Goal: Information Seeking & Learning: Learn about a topic

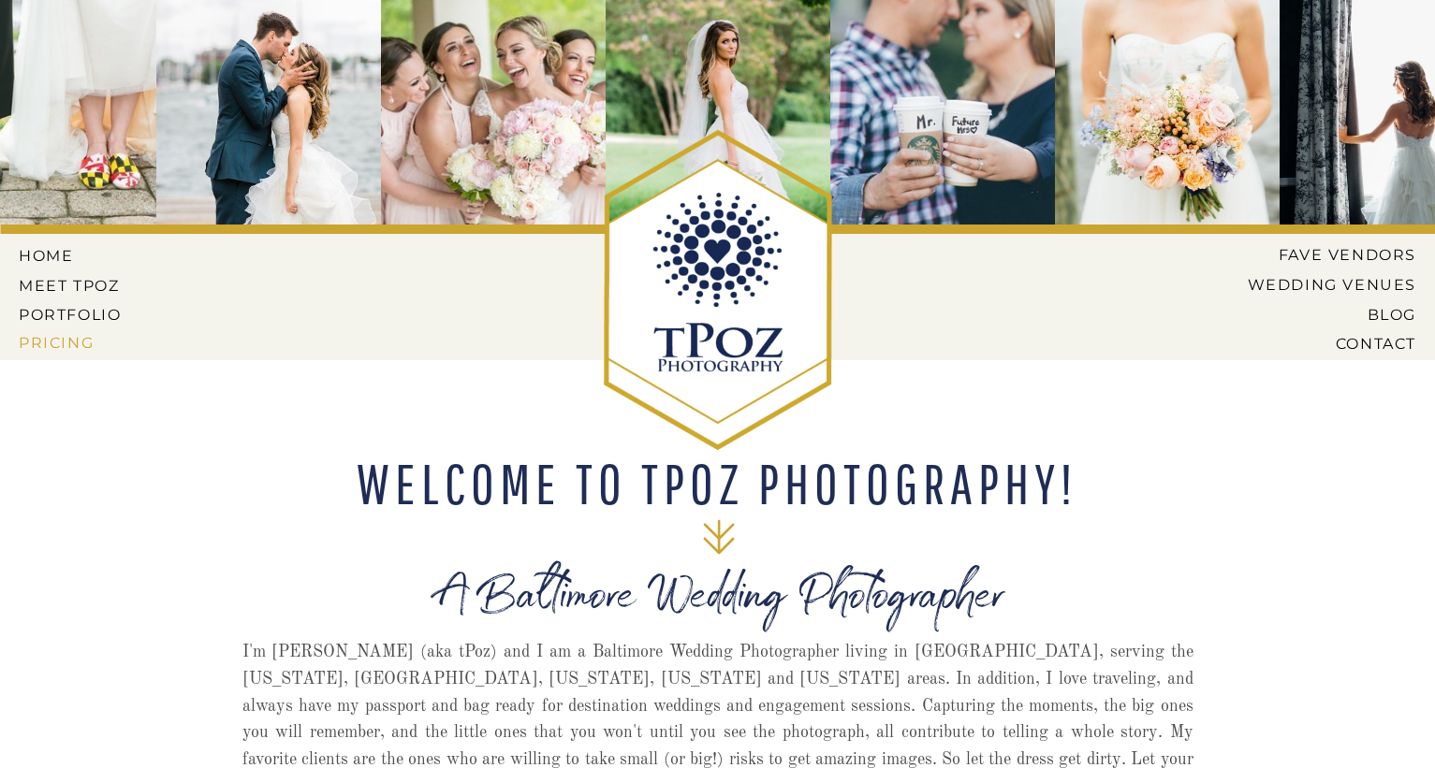
click at [70, 338] on nav "Pricing" at bounding box center [72, 342] width 107 height 17
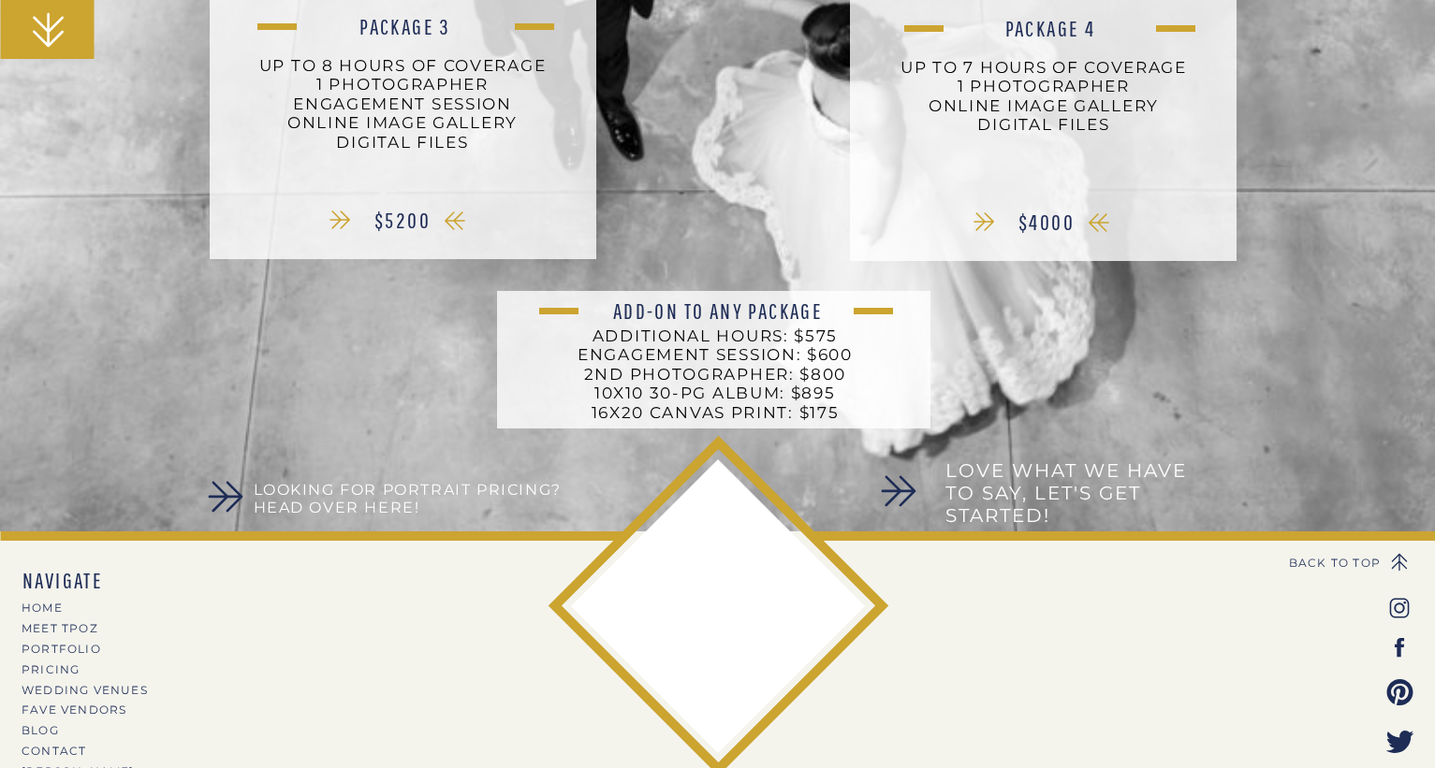
scroll to position [817, 0]
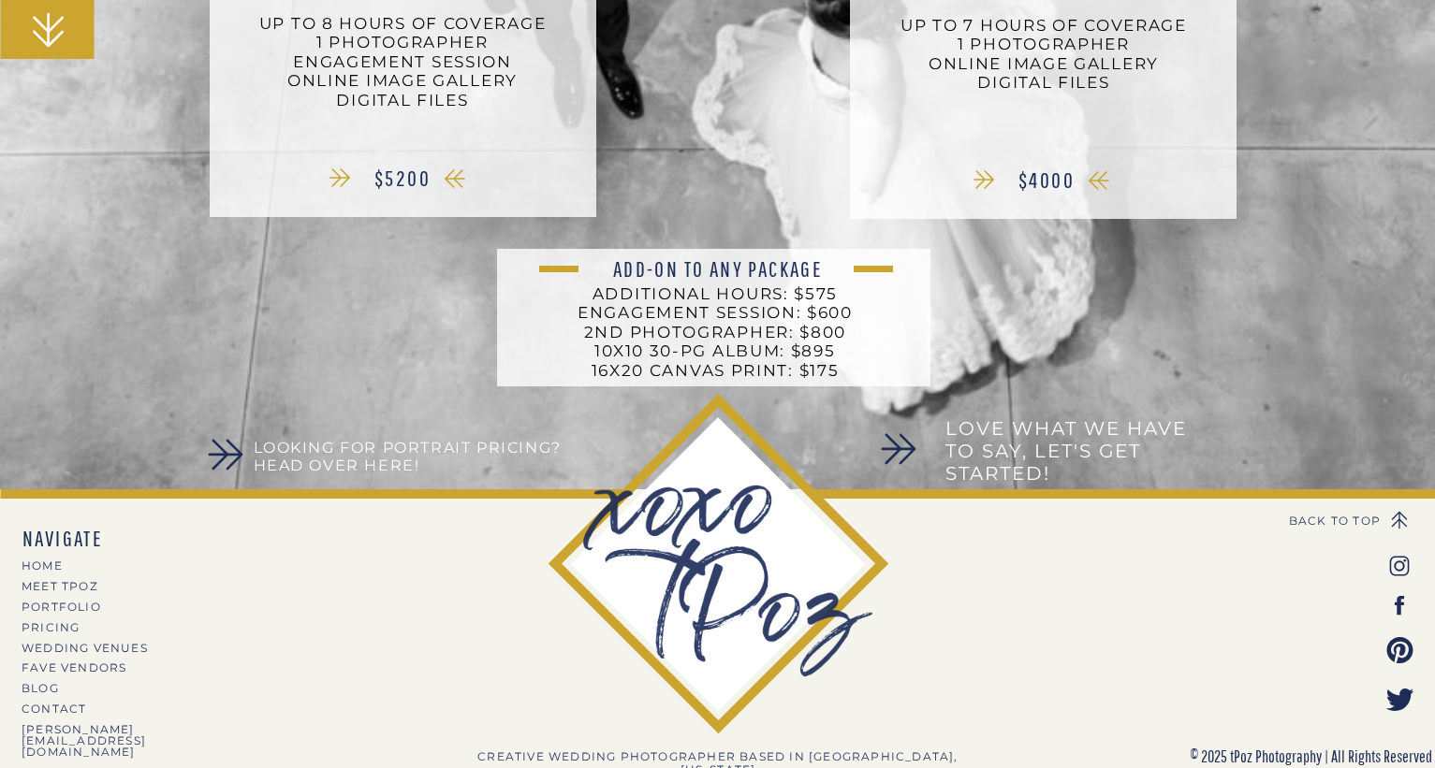
click at [370, 463] on h3 "Looking for Portrait Pricing? Head over here!" at bounding box center [420, 458] width 332 height 38
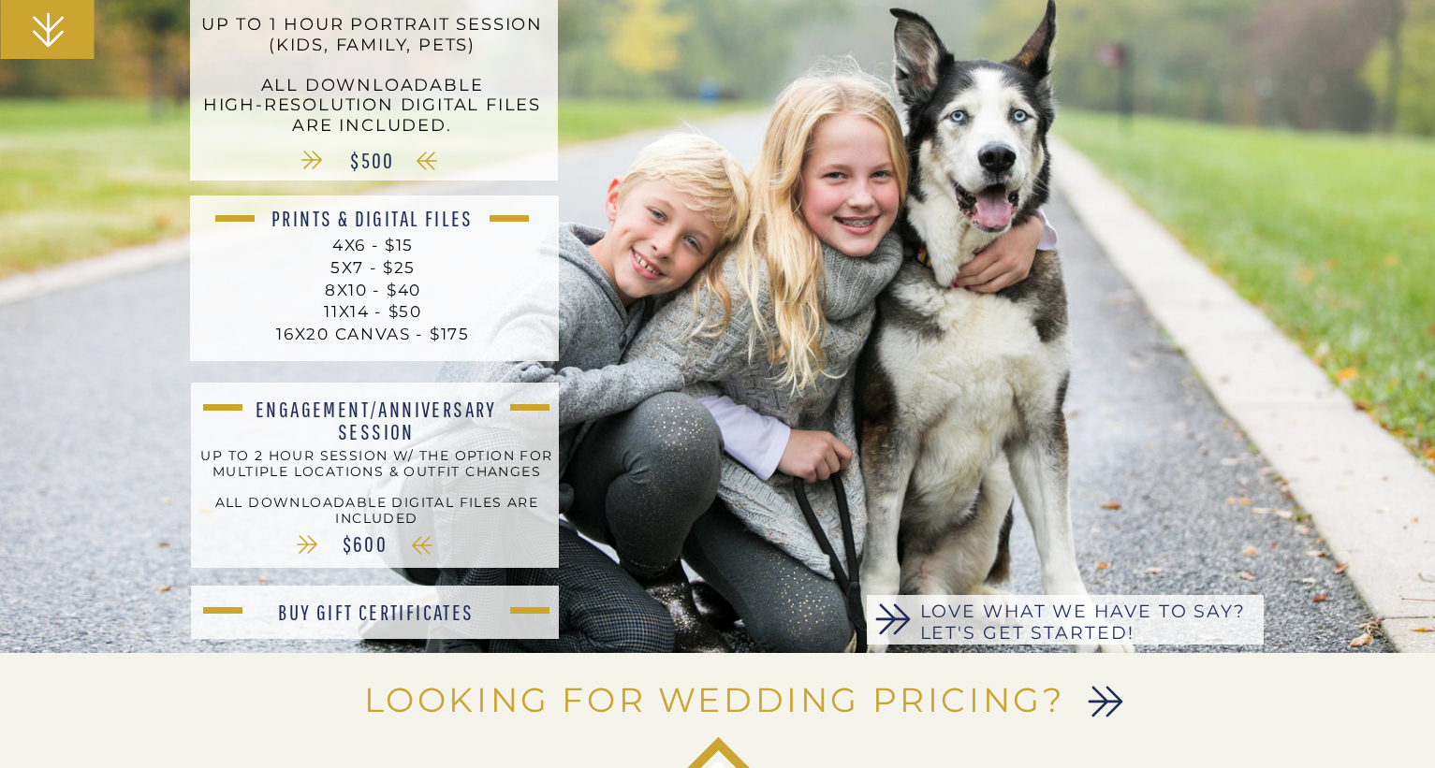
scroll to position [477, 0]
